Goal: Transaction & Acquisition: Purchase product/service

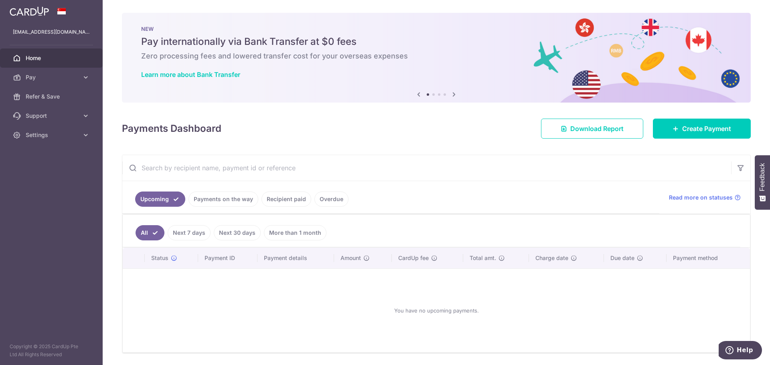
click at [272, 200] on link "Recipient paid" at bounding box center [286, 199] width 50 height 15
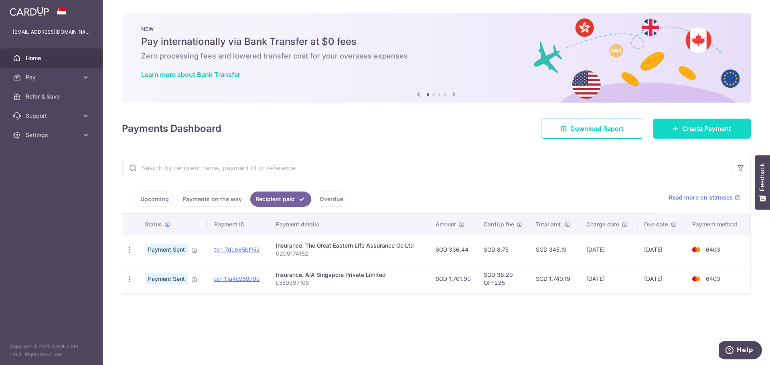
click at [721, 132] on span "Create Payment" at bounding box center [706, 129] width 49 height 10
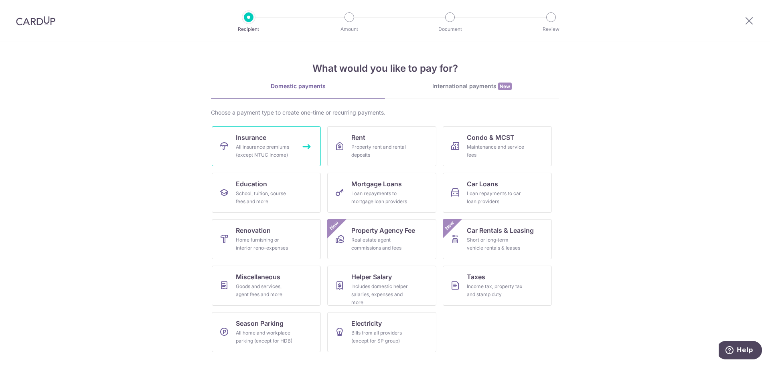
click at [267, 150] on div "All insurance premiums (except NTUC Income)" at bounding box center [265, 151] width 58 height 16
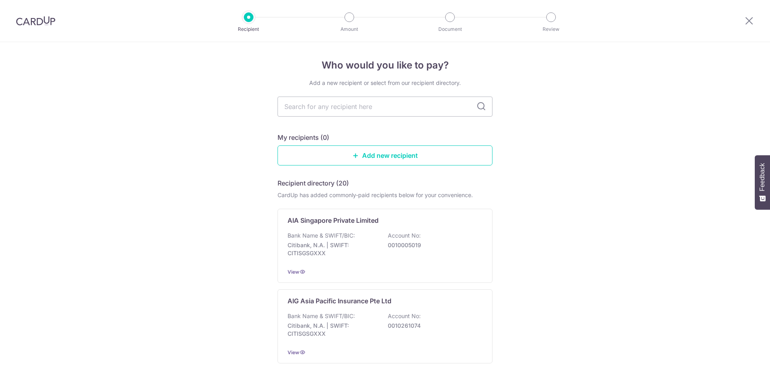
click at [374, 107] on input "text" at bounding box center [384, 107] width 215 height 20
type input "aia"
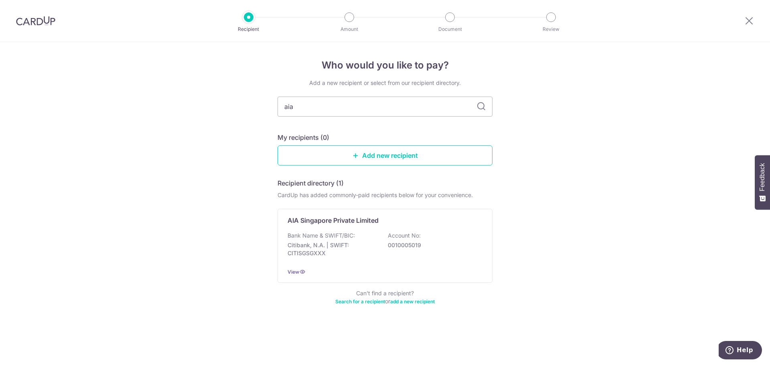
click at [480, 105] on icon at bounding box center [481, 107] width 10 height 10
click at [378, 243] on div "Bank Name & SWIFT/BIC: Citibank, N.A. | SWIFT: CITISGSGXXX Account No: 00100050…" at bounding box center [384, 247] width 195 height 30
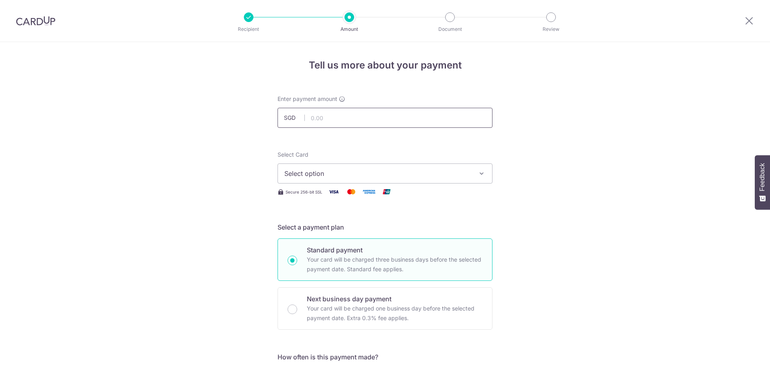
drag, startPoint x: 0, startPoint y: 0, endPoint x: 322, endPoint y: 111, distance: 340.2
click at [322, 111] on input "text" at bounding box center [384, 118] width 215 height 20
type input "705.88"
click at [400, 152] on div "Select Card Select option Add credit card Your Cards **** 6403" at bounding box center [384, 167] width 215 height 33
click at [393, 178] on span "Select option" at bounding box center [377, 174] width 187 height 10
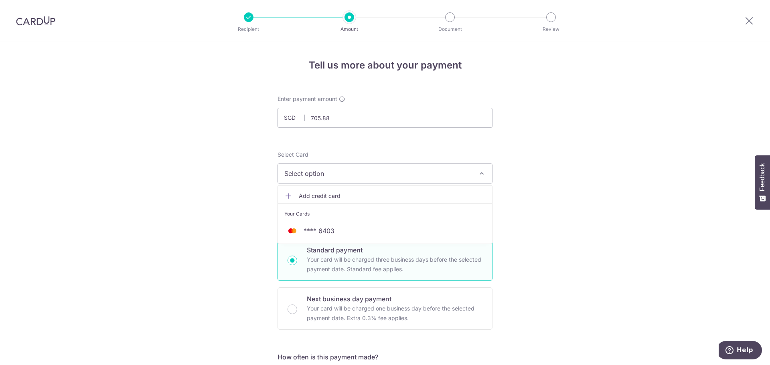
click at [326, 194] on span "Add credit card" at bounding box center [392, 196] width 187 height 8
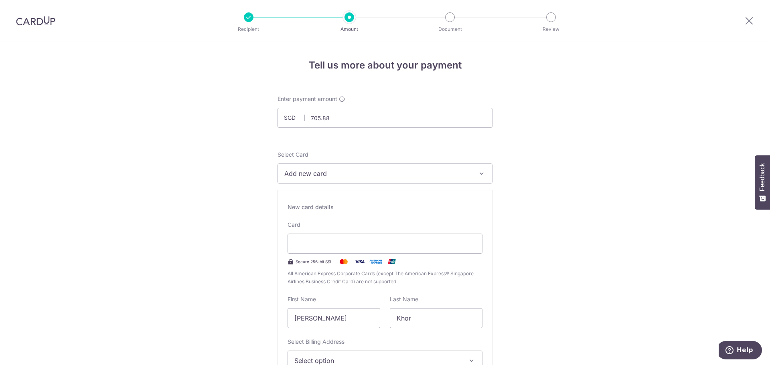
click at [378, 225] on div "Card Secure 256-bit SSL All American Express Corporate Cards (except The Americ…" at bounding box center [384, 253] width 195 height 65
click at [468, 228] on div "Card Secure 256-bit SSL All American Express Corporate Cards (except The Americ…" at bounding box center [384, 253] width 195 height 65
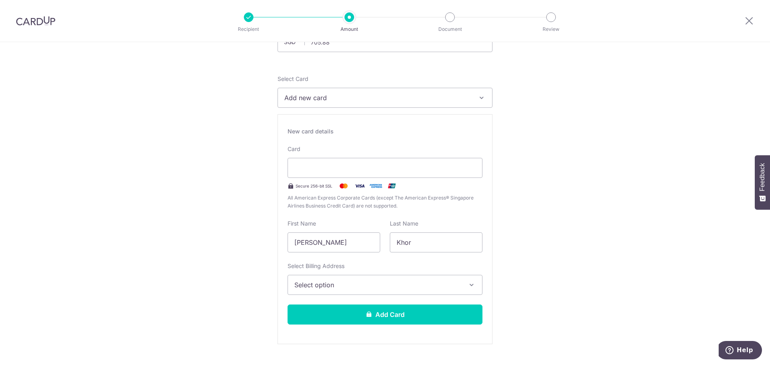
scroll to position [80, 0]
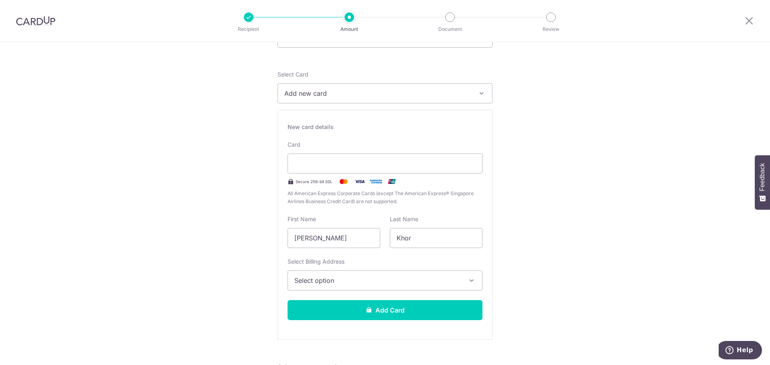
click at [342, 278] on span "Select option" at bounding box center [377, 281] width 167 height 10
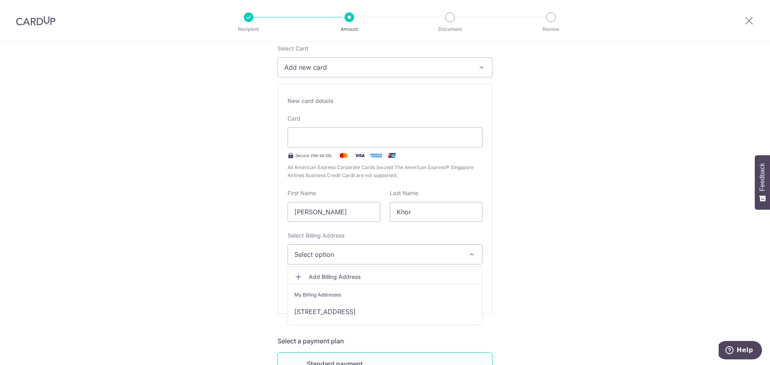
scroll to position [120, 0]
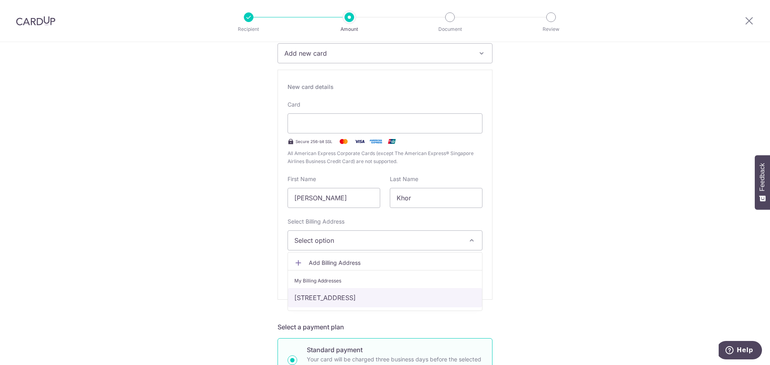
click at [345, 289] on link "[STREET_ADDRESS]" at bounding box center [385, 297] width 194 height 19
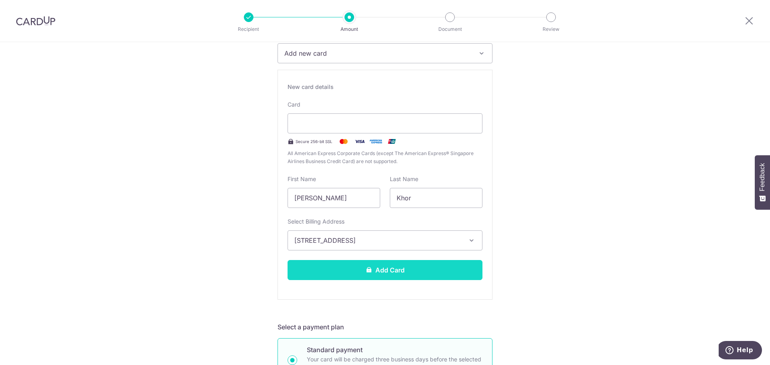
click at [366, 270] on icon at bounding box center [369, 270] width 6 height 6
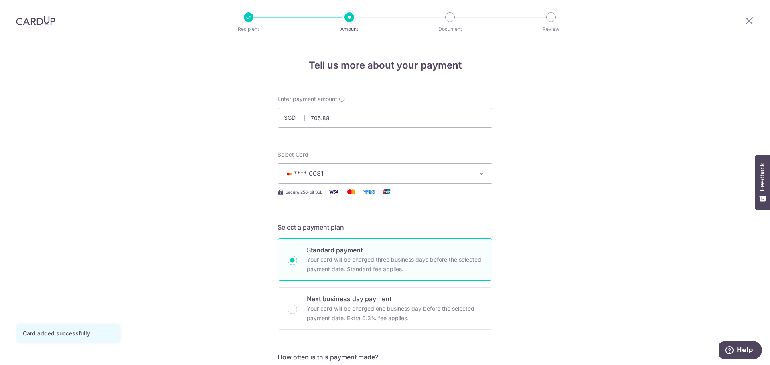
click at [480, 176] on icon "button" at bounding box center [482, 174] width 8 height 8
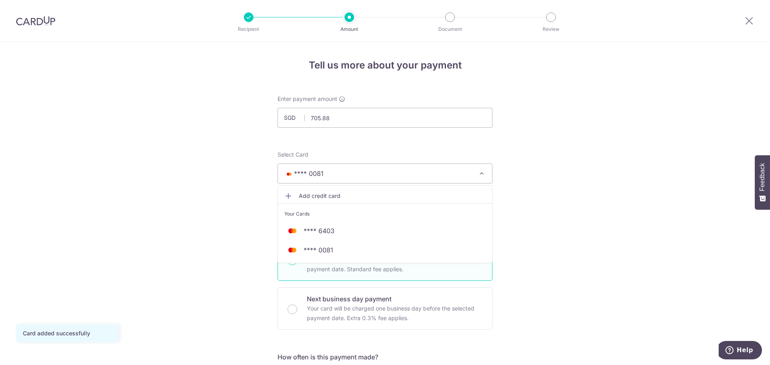
drag, startPoint x: 330, startPoint y: 235, endPoint x: 594, endPoint y: 211, distance: 265.7
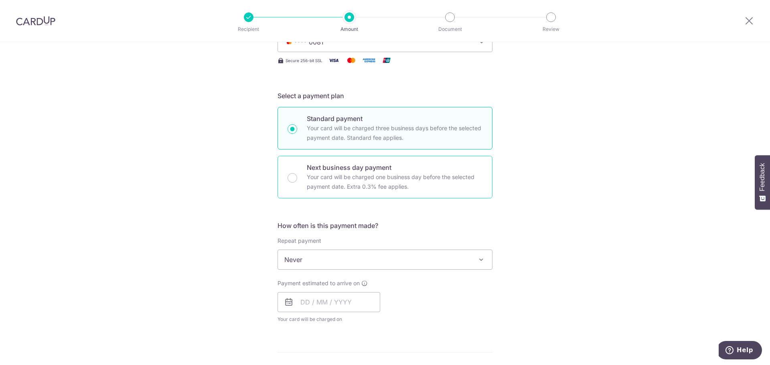
scroll to position [160, 0]
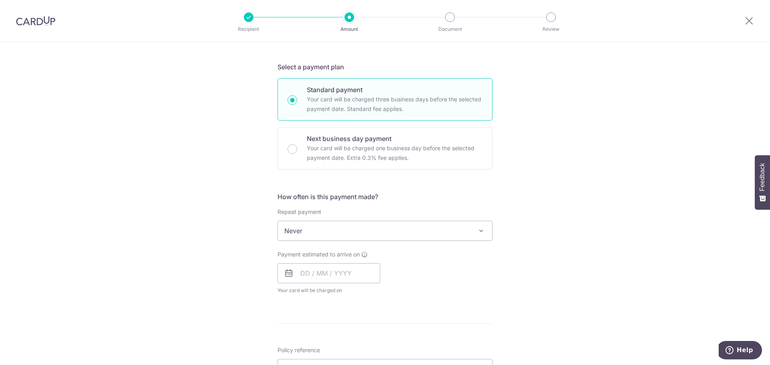
click at [387, 233] on span "Never" at bounding box center [385, 230] width 214 height 19
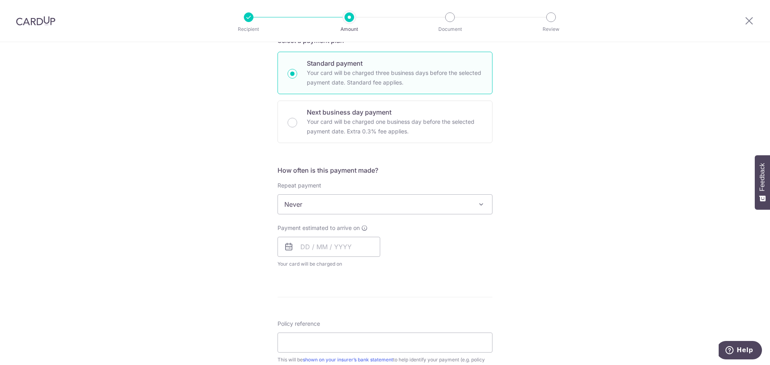
scroll to position [200, 0]
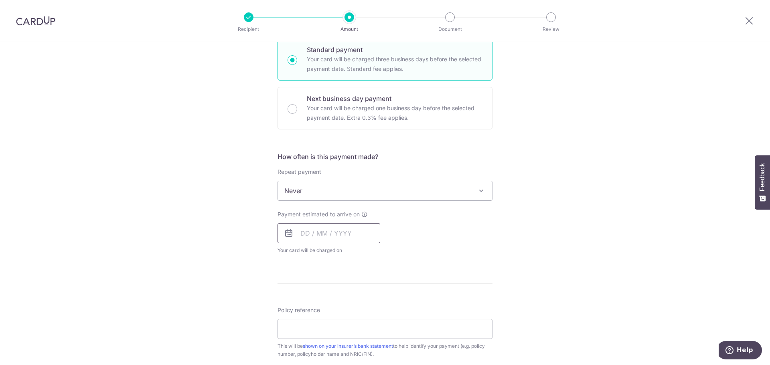
click at [316, 235] on input "text" at bounding box center [328, 233] width 103 height 20
click at [470, 221] on div "Payment estimated to arrive on Prev Next Oct Nov Dec 2025 2026 2027 2028 2029 2…" at bounding box center [385, 233] width 225 height 44
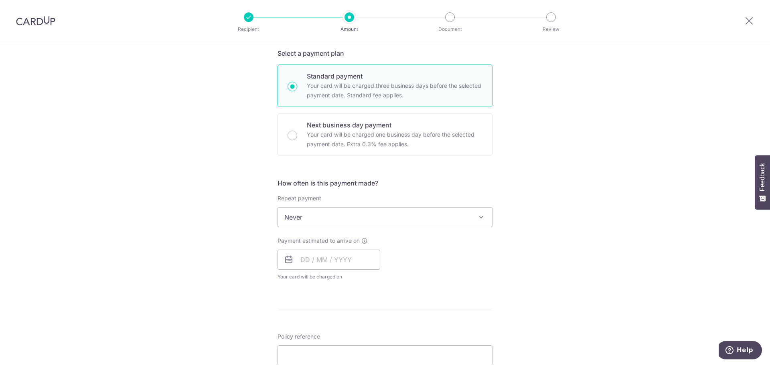
scroll to position [160, 0]
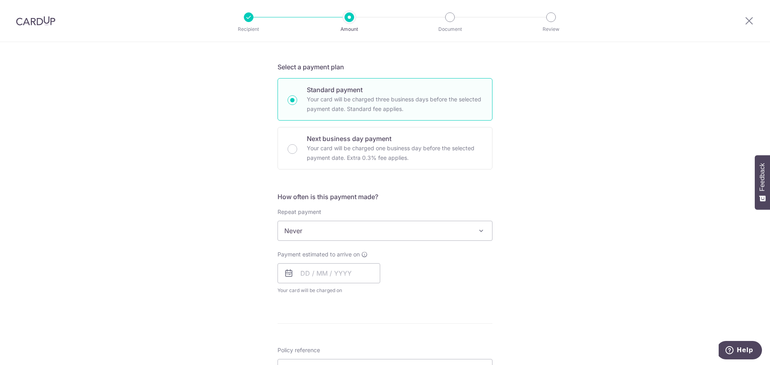
click at [351, 235] on span "Never" at bounding box center [385, 230] width 214 height 19
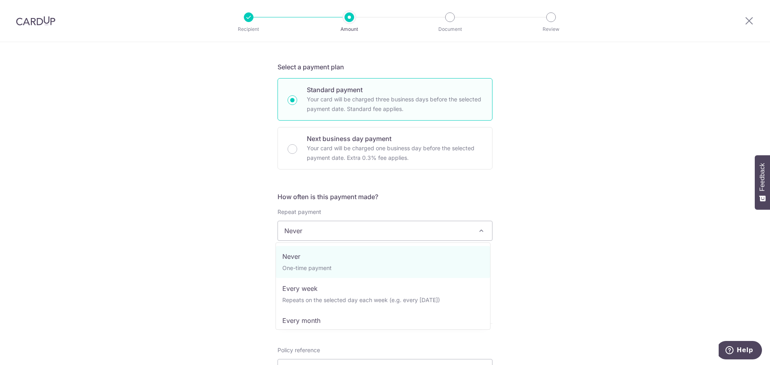
click at [351, 235] on span "Never" at bounding box center [385, 230] width 214 height 19
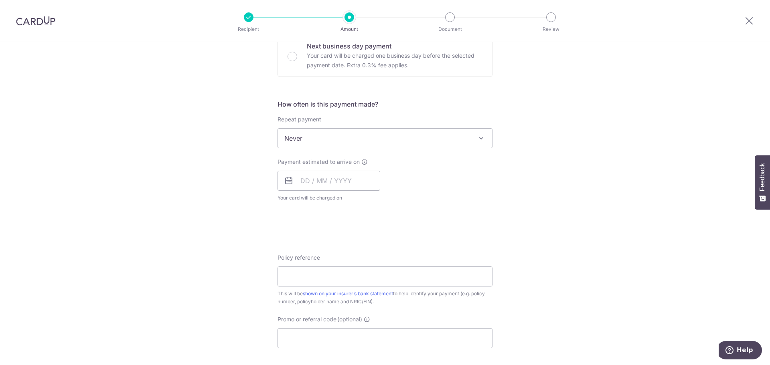
scroll to position [281, 0]
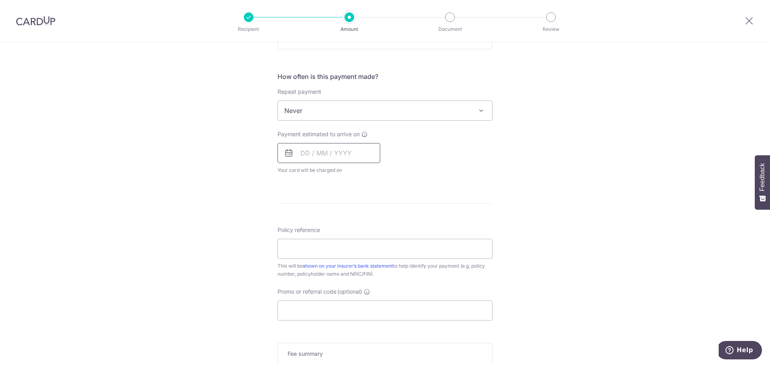
click at [360, 159] on input "text" at bounding box center [328, 153] width 103 height 20
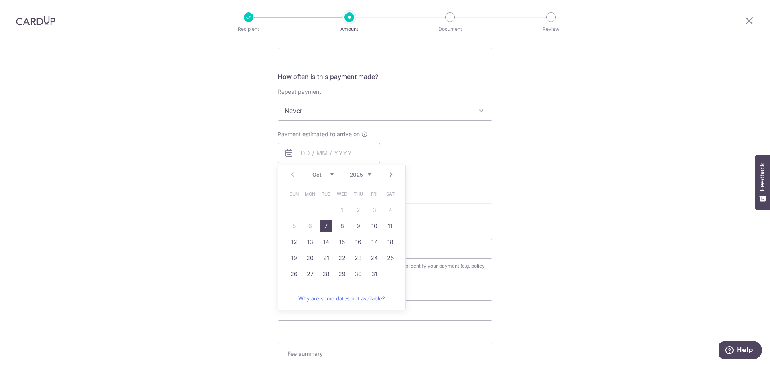
click at [322, 227] on link "7" at bounding box center [326, 226] width 13 height 13
type input "07/10/2025"
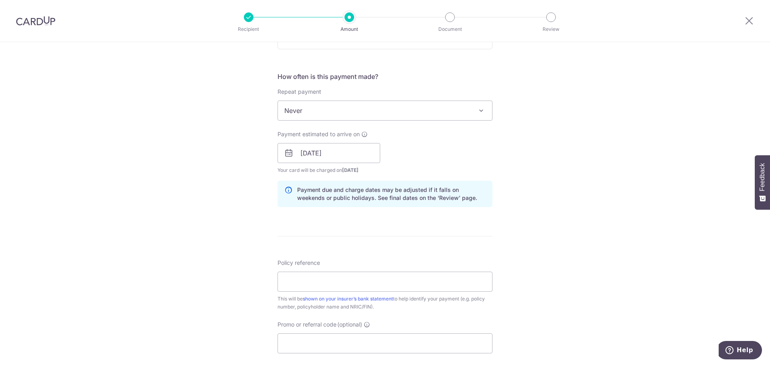
click at [514, 234] on div "Tell us more about your payment Enter payment amount SGD 705.88 705.88 Card add…" at bounding box center [385, 140] width 770 height 758
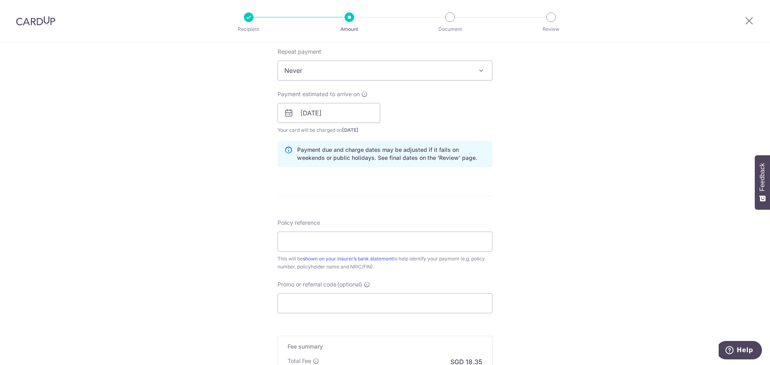
scroll to position [361, 0]
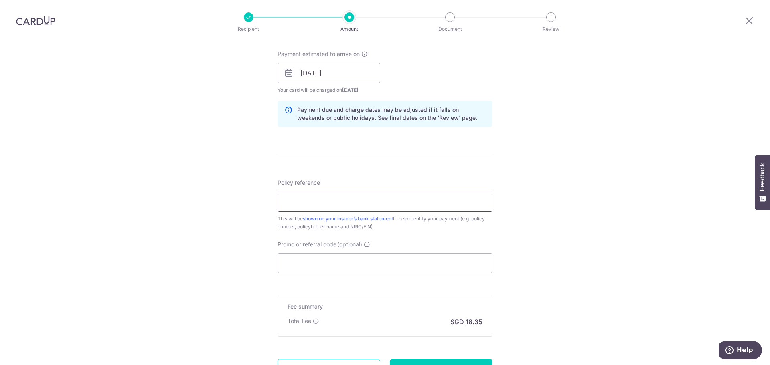
click at [385, 201] on input "Policy reference" at bounding box center [384, 202] width 215 height 20
type input "L546812817"
click at [492, 203] on div "Tell us more about your payment Enter payment amount SGD 705.88 705.88 Card add…" at bounding box center [385, 60] width 770 height 758
click at [314, 264] on input "Promo or referral code (optional)" at bounding box center [384, 263] width 215 height 20
paste input "OFF225"
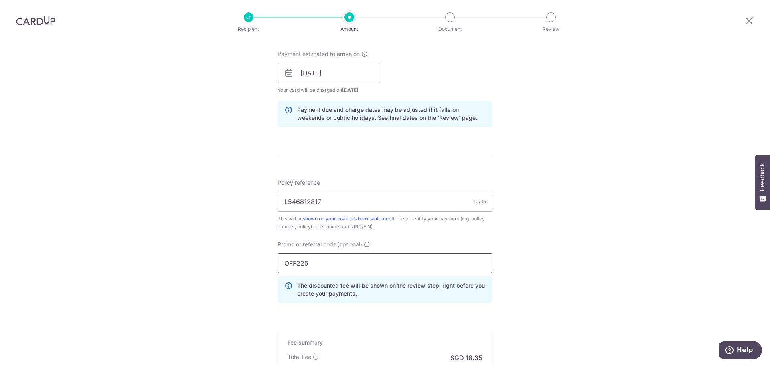
type input "OFF225"
click at [553, 259] on div "Tell us more about your payment Enter payment amount SGD 705.88 705.88 Card add…" at bounding box center [385, 78] width 770 height 794
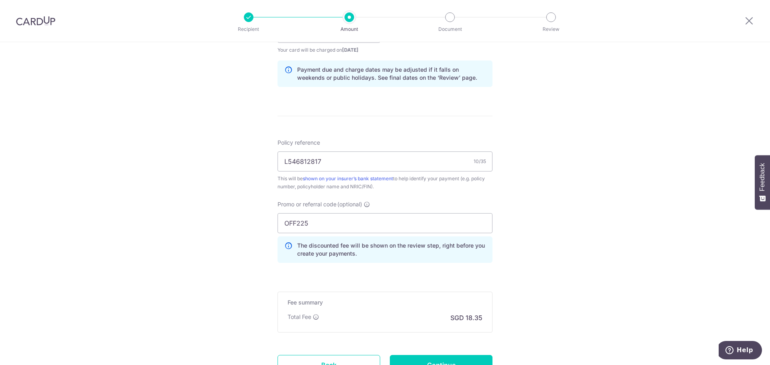
click at [394, 249] on p "The discounted fee will be shown on the review step, right before you create yo…" at bounding box center [391, 250] width 188 height 16
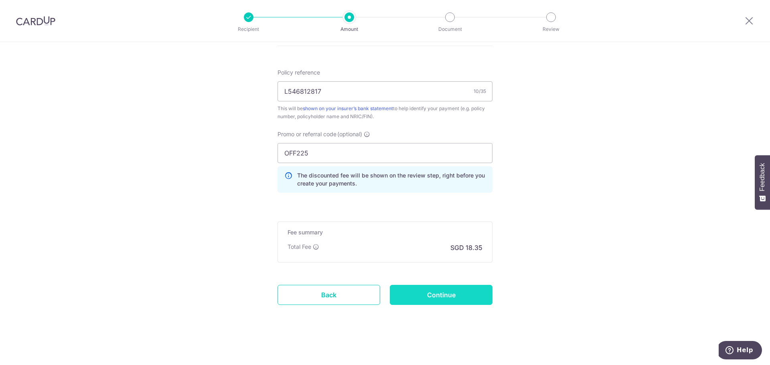
click at [440, 300] on input "Continue" at bounding box center [441, 295] width 103 height 20
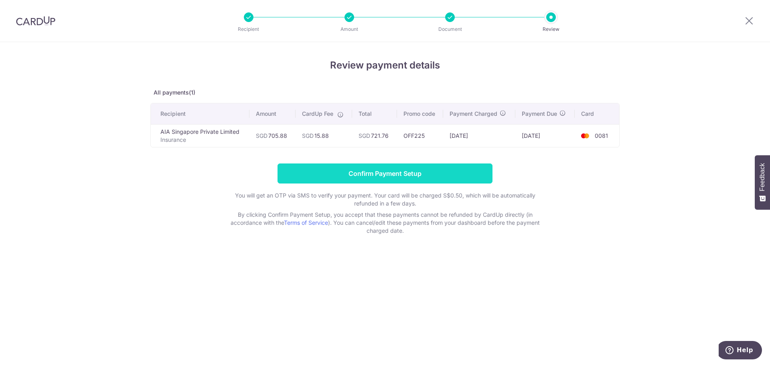
click at [422, 180] on input "Confirm Payment Setup" at bounding box center [384, 174] width 215 height 20
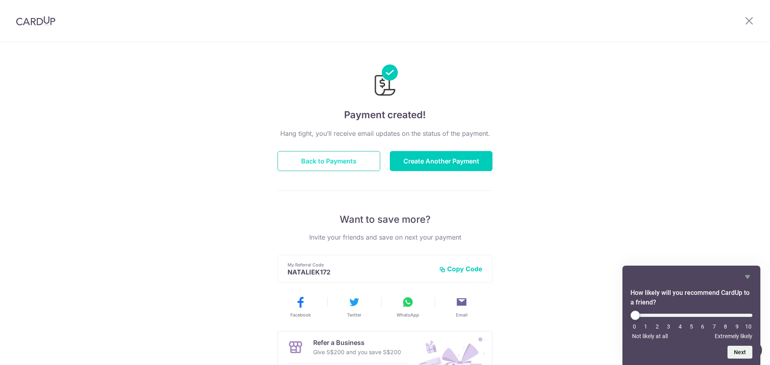
click at [358, 160] on button "Back to Payments" at bounding box center [328, 161] width 103 height 20
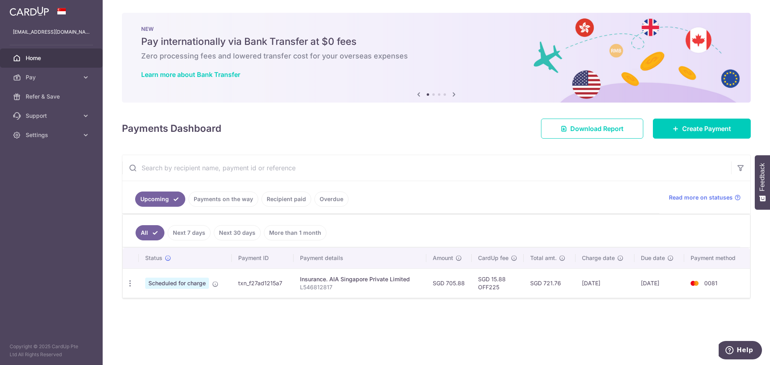
click at [444, 274] on td "SGD 705.88" at bounding box center [448, 283] width 45 height 29
click at [499, 284] on td "SGD 15.88 OFF225" at bounding box center [498, 283] width 52 height 29
click at [545, 293] on td "SGD 721.76" at bounding box center [550, 283] width 52 height 29
click at [682, 134] on link "Create Payment" at bounding box center [702, 129] width 98 height 20
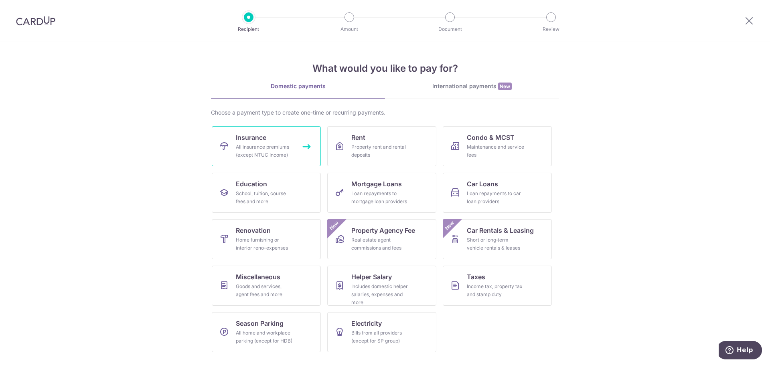
click at [280, 157] on div "All insurance premiums (except NTUC Income)" at bounding box center [265, 151] width 58 height 16
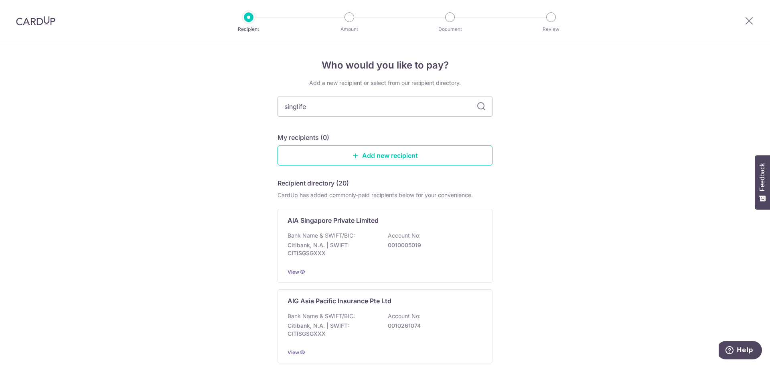
type input "singlife"
click at [478, 105] on icon at bounding box center [481, 107] width 10 height 10
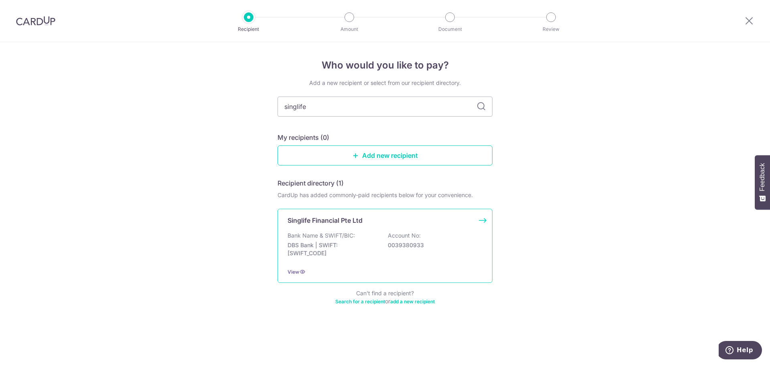
click at [448, 241] on div "Bank Name & SWIFT/BIC: DBS Bank | SWIFT: [SWIFT_CODE] Account No: 0039380933" at bounding box center [384, 247] width 195 height 30
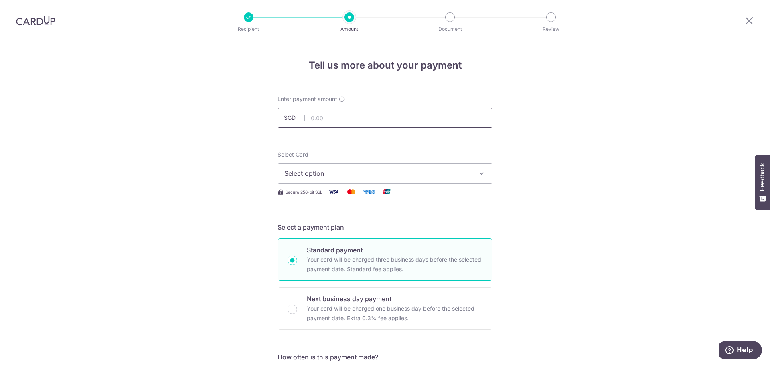
click at [367, 122] on input "text" at bounding box center [384, 118] width 215 height 20
type input "595.50"
click at [406, 161] on div "Select Card Select option Add credit card Your Cards **** 6403 **** 0081" at bounding box center [384, 167] width 215 height 33
click at [403, 173] on span "Select option" at bounding box center [377, 174] width 187 height 10
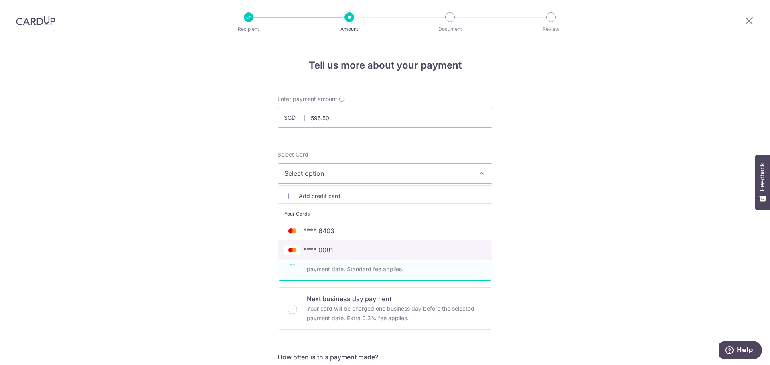
click at [373, 251] on span "**** 0081" at bounding box center [384, 250] width 201 height 10
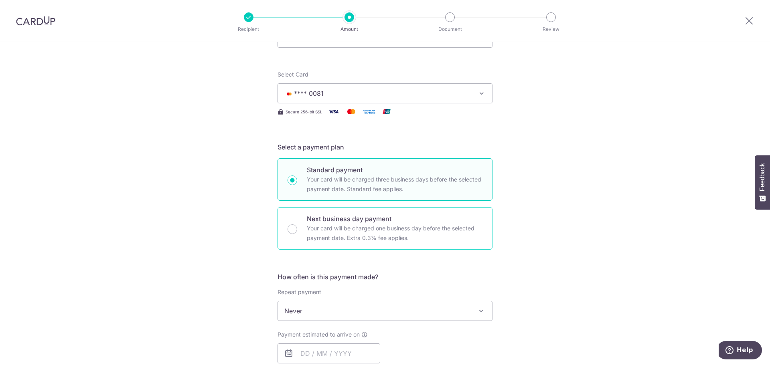
scroll to position [200, 0]
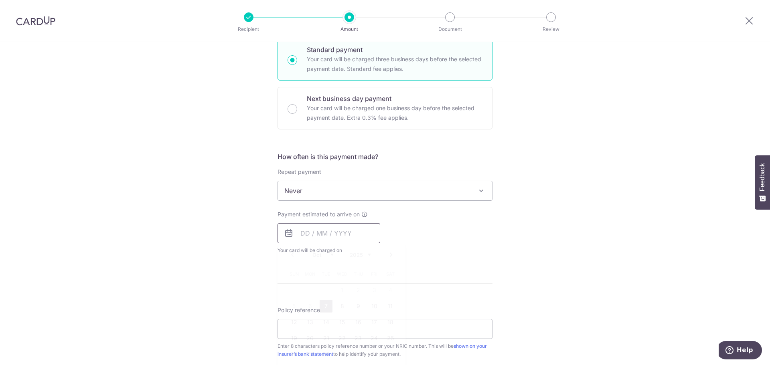
click at [316, 239] on input "text" at bounding box center [328, 233] width 103 height 20
drag, startPoint x: 322, startPoint y: 309, endPoint x: 446, endPoint y: 262, distance: 133.1
click at [322, 309] on link "7" at bounding box center [326, 306] width 13 height 13
type input "[DATE]"
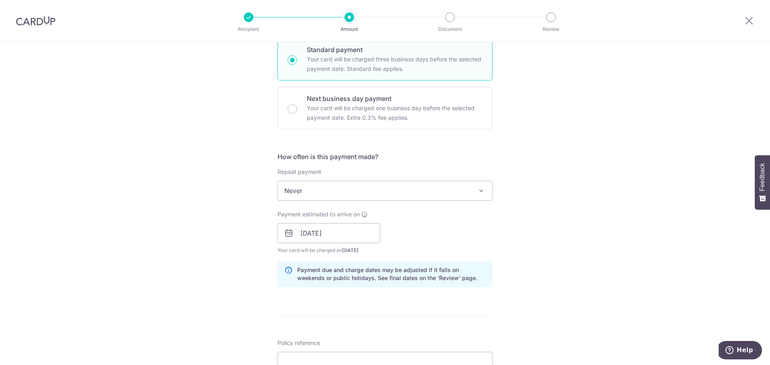
click at [446, 262] on div "Payment due and charge dates may be adjusted if it falls on weekends or public …" at bounding box center [384, 274] width 215 height 26
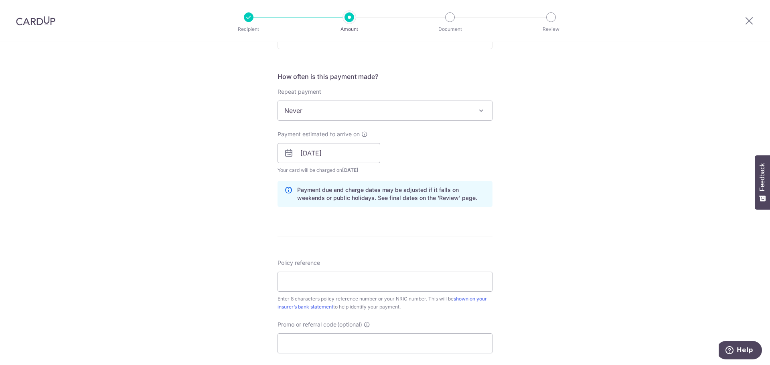
scroll to position [321, 0]
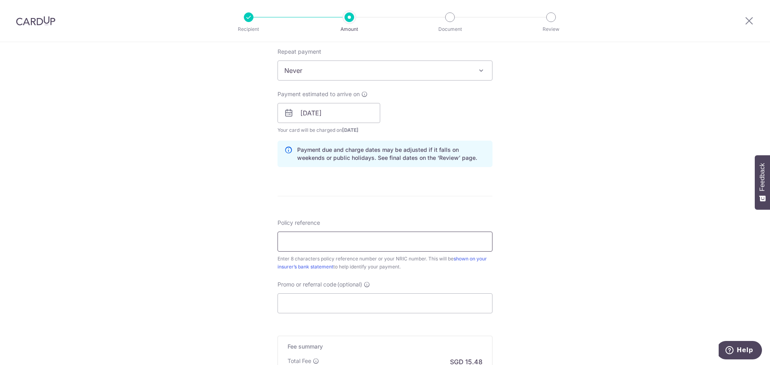
click at [446, 243] on input "Policy reference" at bounding box center [384, 242] width 215 height 20
type input "81350022"
click at [462, 206] on form "Enter payment amount SGD 595.50 595.50 Select Card **** 0081 Add credit card Yo…" at bounding box center [384, 108] width 215 height 668
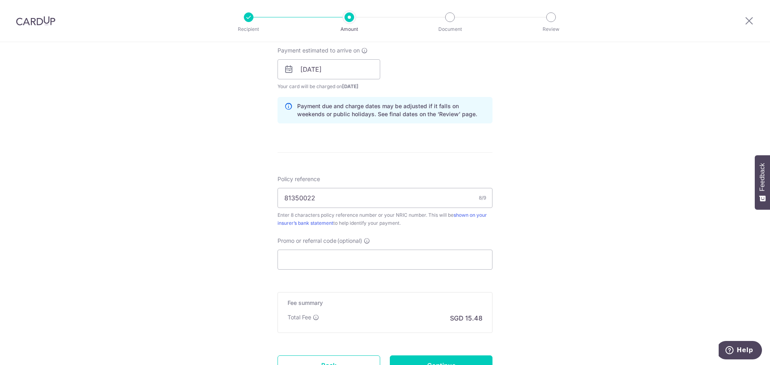
scroll to position [401, 0]
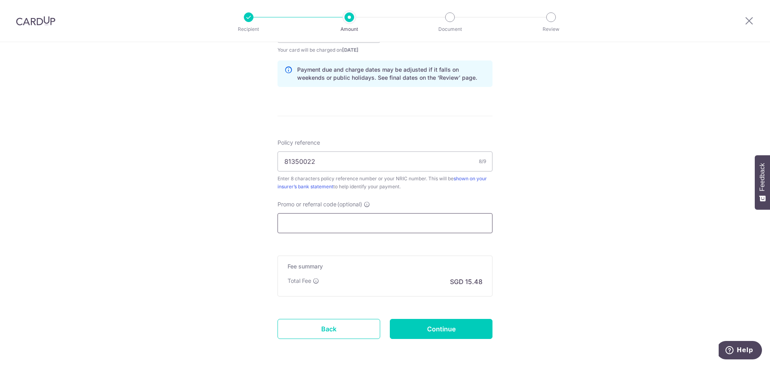
click at [415, 231] on input "Promo or referral code (optional)" at bounding box center [384, 223] width 215 height 20
click at [318, 221] on input "Promo or referral code (optional)" at bounding box center [384, 223] width 215 height 20
paste input "OFF225"
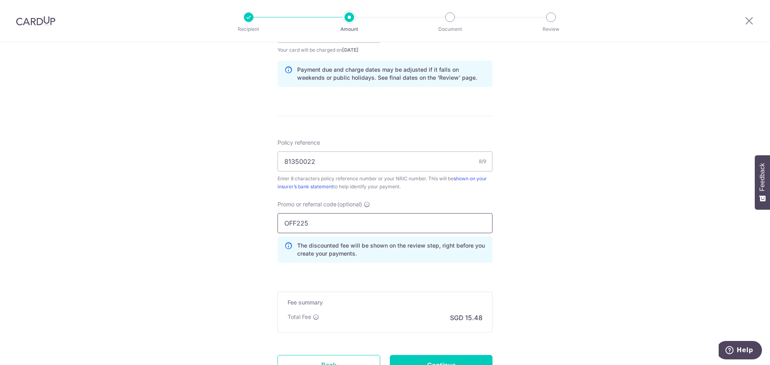
type input "OFF225"
click at [603, 187] on div "Tell us more about your payment Enter payment amount SGD 595.50 595.50 Select C…" at bounding box center [385, 38] width 770 height 794
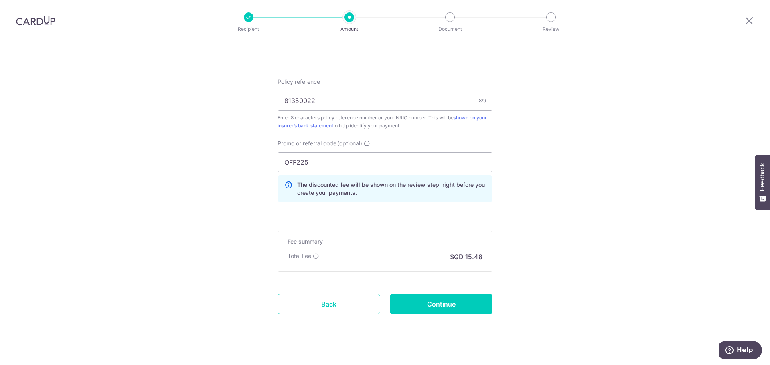
scroll to position [471, 0]
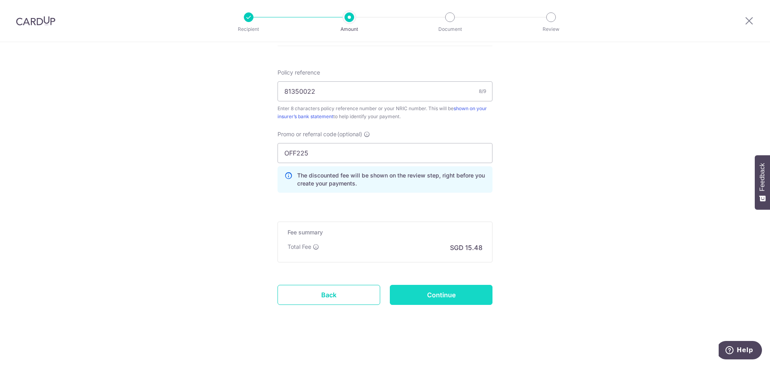
click at [437, 285] on input "Continue" at bounding box center [441, 295] width 103 height 20
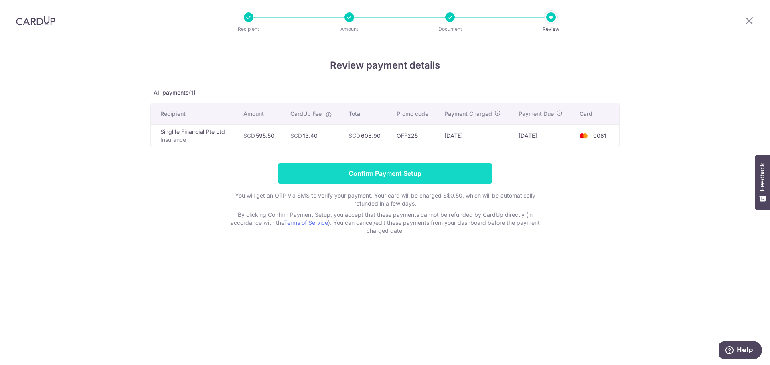
click at [404, 171] on input "Confirm Payment Setup" at bounding box center [384, 174] width 215 height 20
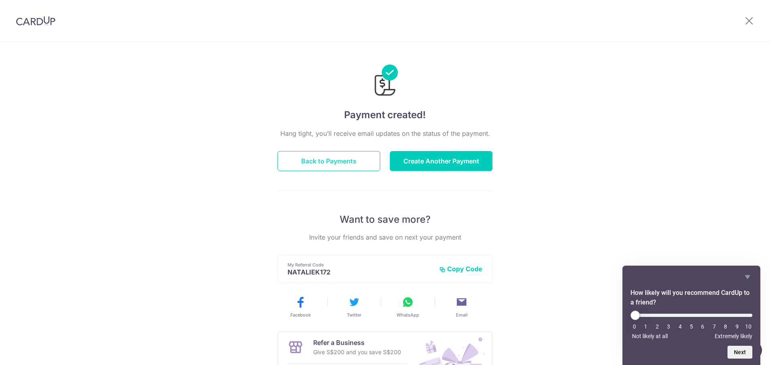
click at [341, 152] on button "Back to Payments" at bounding box center [328, 161] width 103 height 20
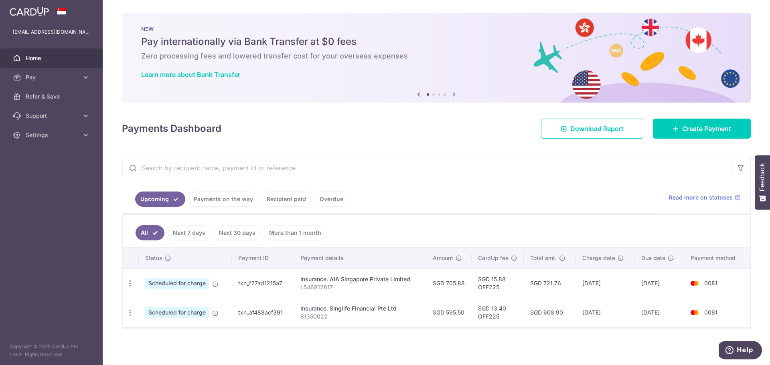
scroll to position [1, 0]
